Goal: Navigation & Orientation: Find specific page/section

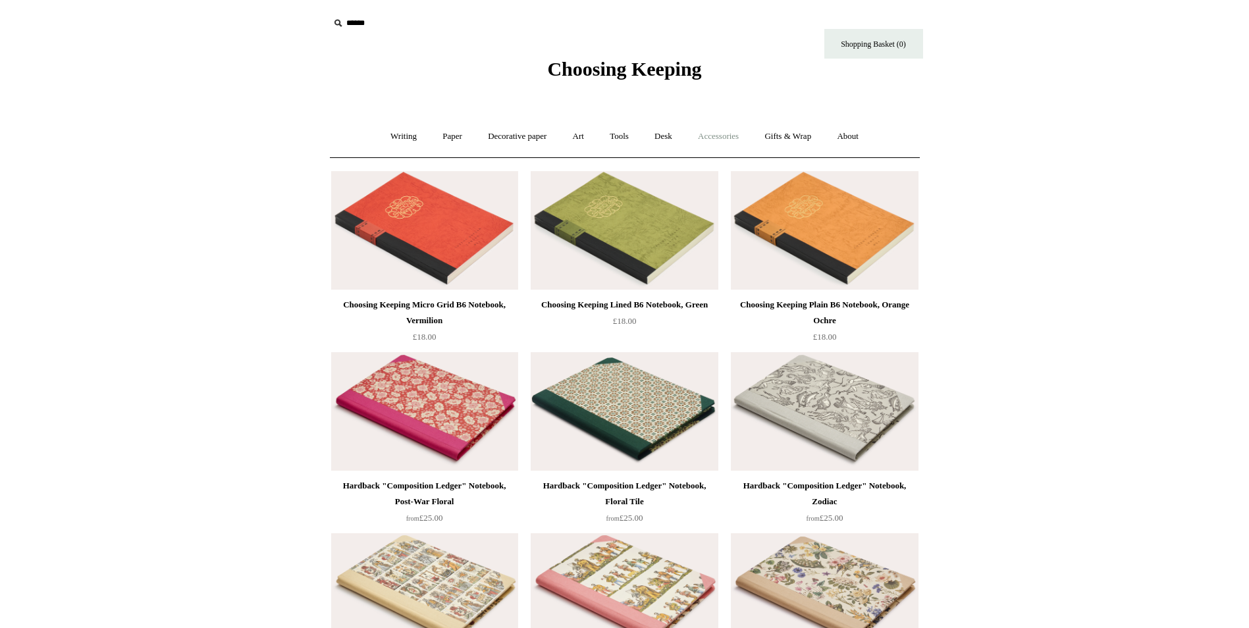
click at [712, 138] on link "Accessories +" at bounding box center [718, 136] width 65 height 35
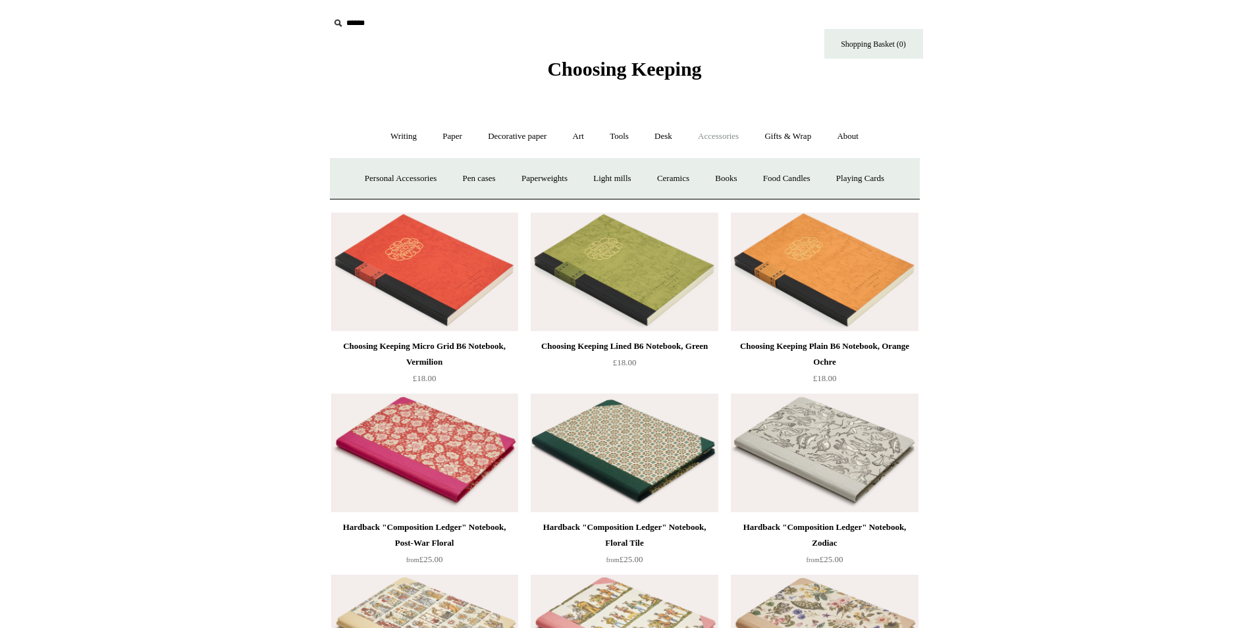
drag, startPoint x: 787, startPoint y: 146, endPoint x: 786, endPoint y: 158, distance: 12.6
click at [788, 146] on link "Gifts & Wrap +" at bounding box center [788, 136] width 70 height 35
click at [733, 175] on link "Tape" at bounding box center [714, 178] width 40 height 35
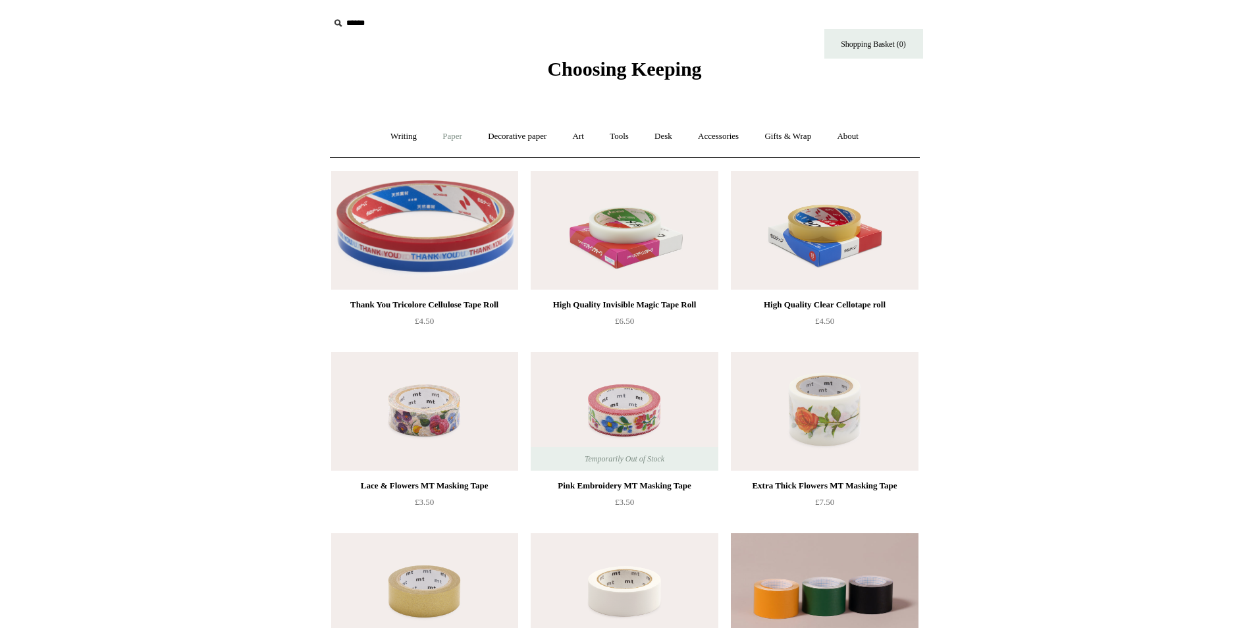
click at [452, 136] on link "Paper +" at bounding box center [452, 136] width 43 height 35
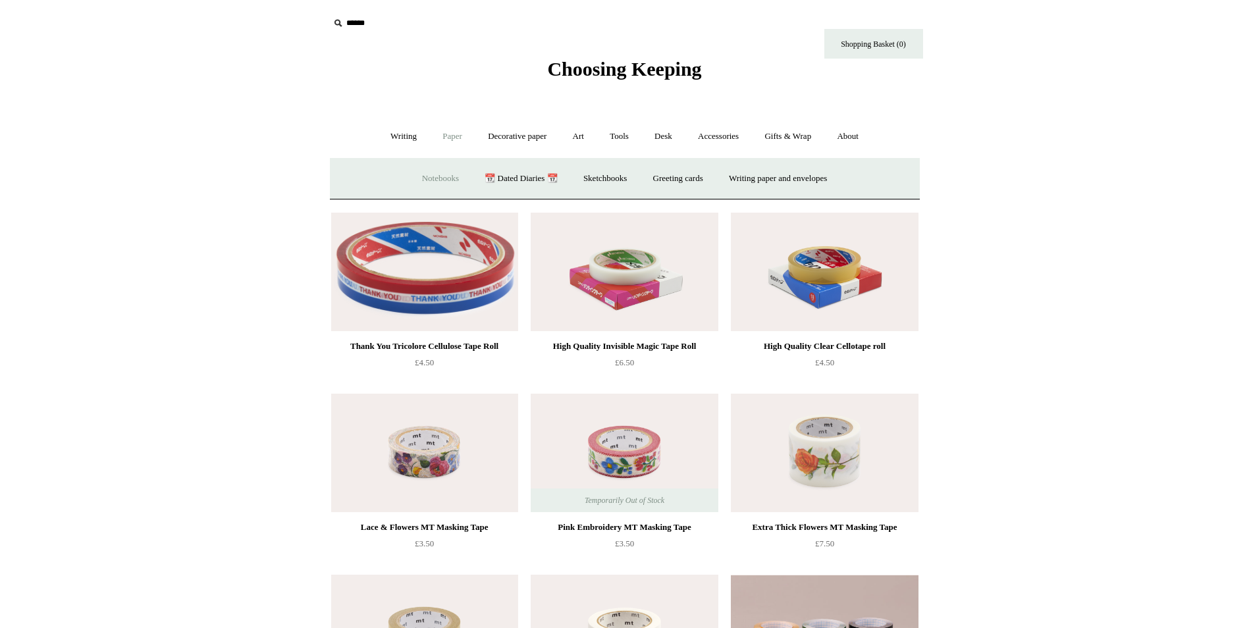
click at [433, 173] on link "Notebooks +" at bounding box center [440, 178] width 61 height 35
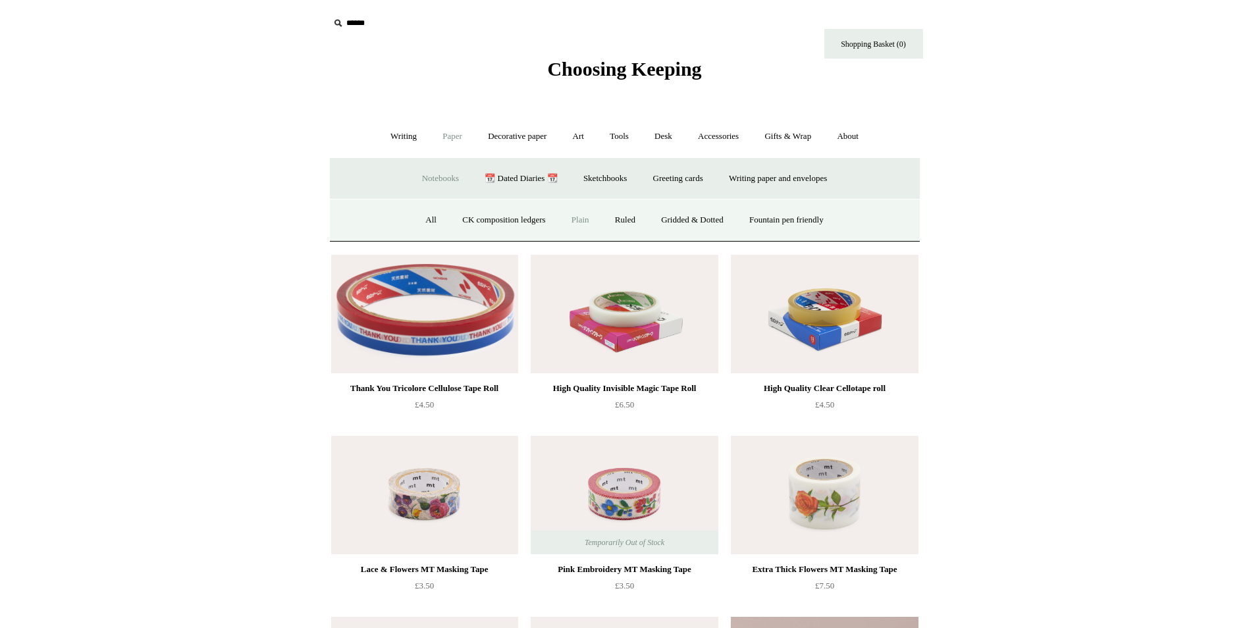
click at [583, 221] on link "Plain" at bounding box center [580, 220] width 41 height 35
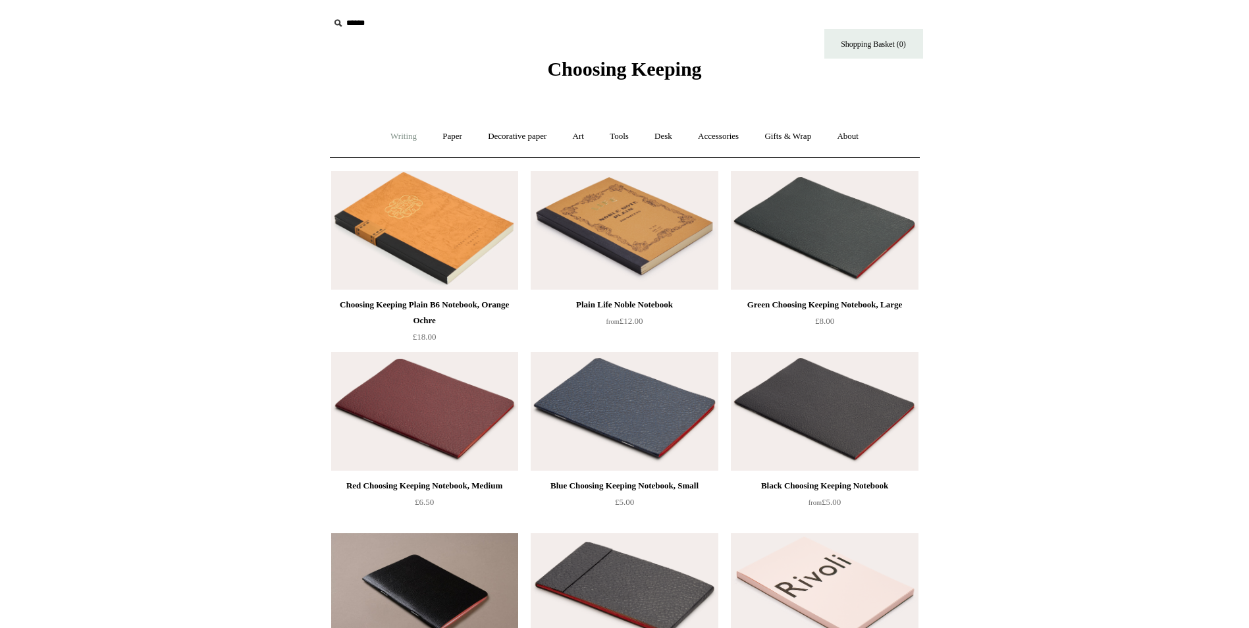
click at [398, 133] on link "Writing +" at bounding box center [404, 136] width 50 height 35
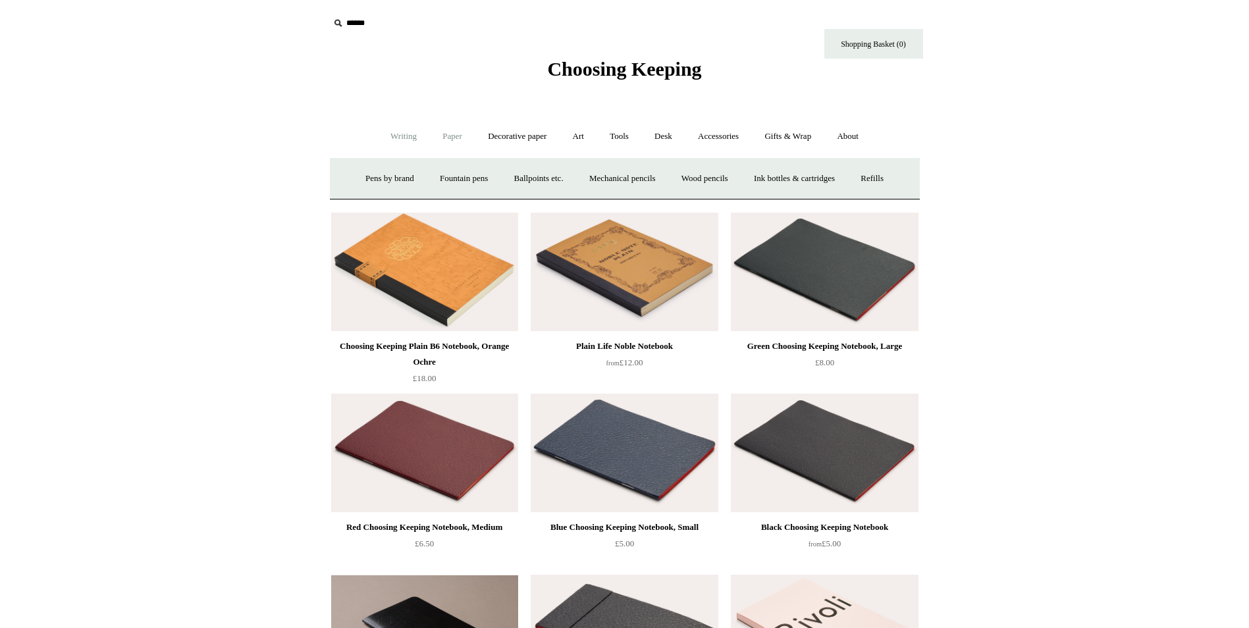
click at [459, 139] on link "Paper +" at bounding box center [452, 136] width 43 height 35
click at [428, 179] on link "Notebooks +" at bounding box center [440, 178] width 61 height 35
